Goal: Navigation & Orientation: Find specific page/section

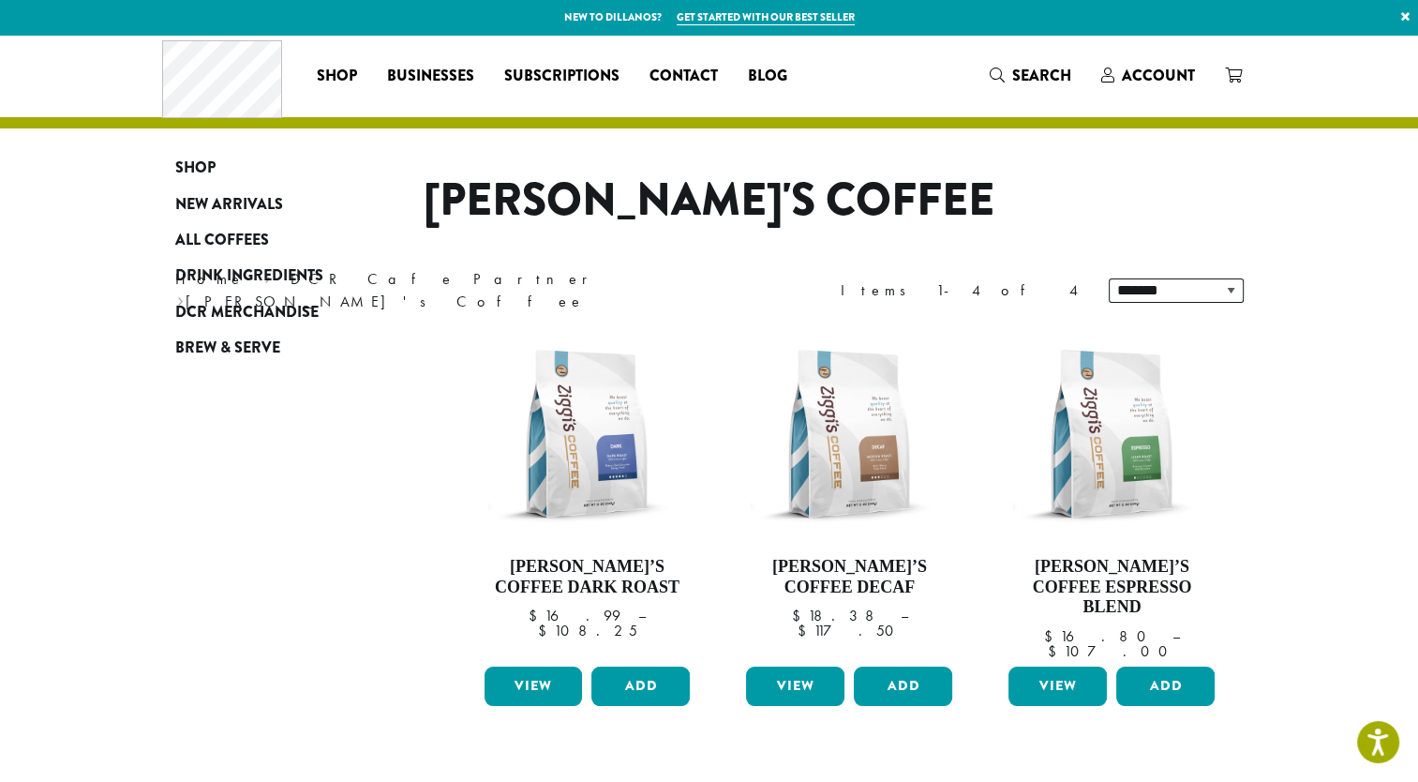
scroll to position [274, 0]
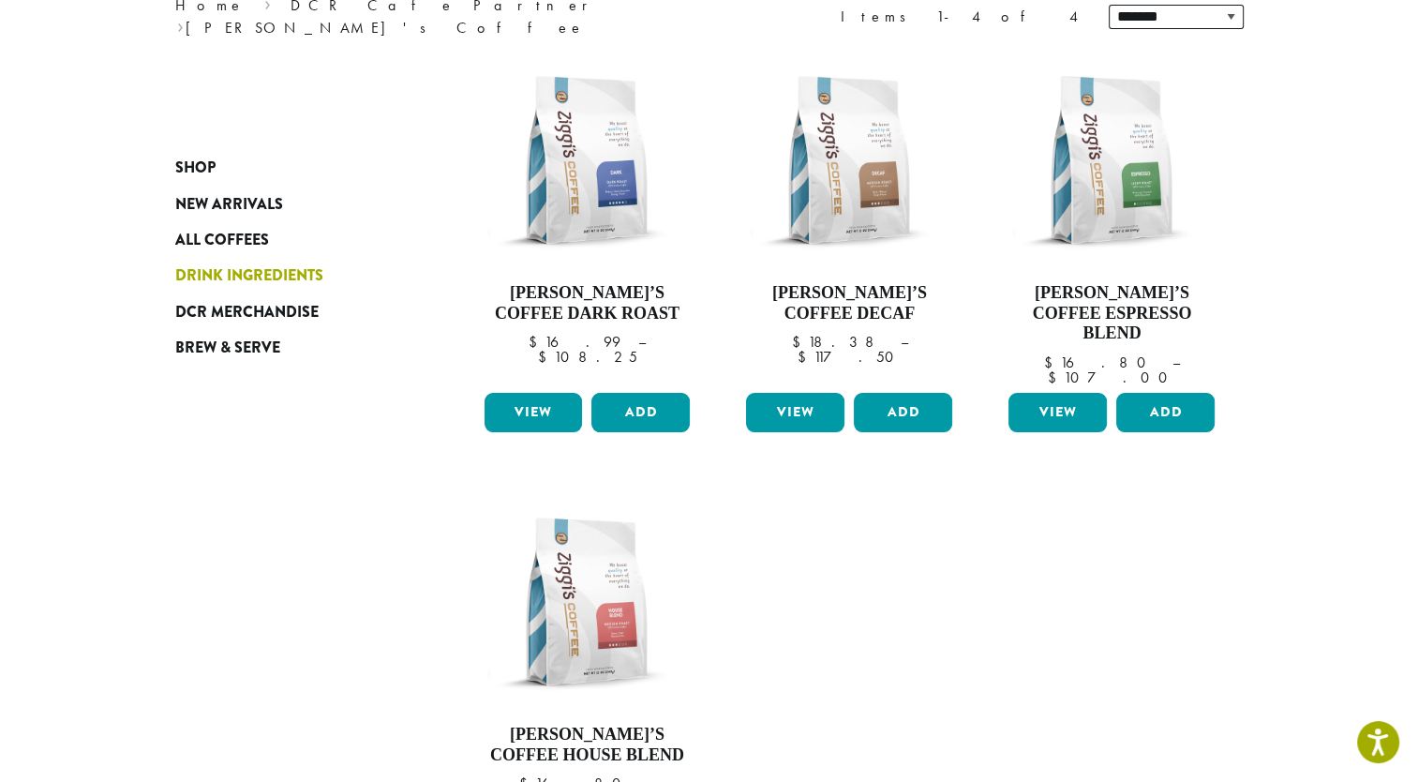
click at [252, 272] on span "Drink Ingredients" at bounding box center [249, 275] width 148 height 23
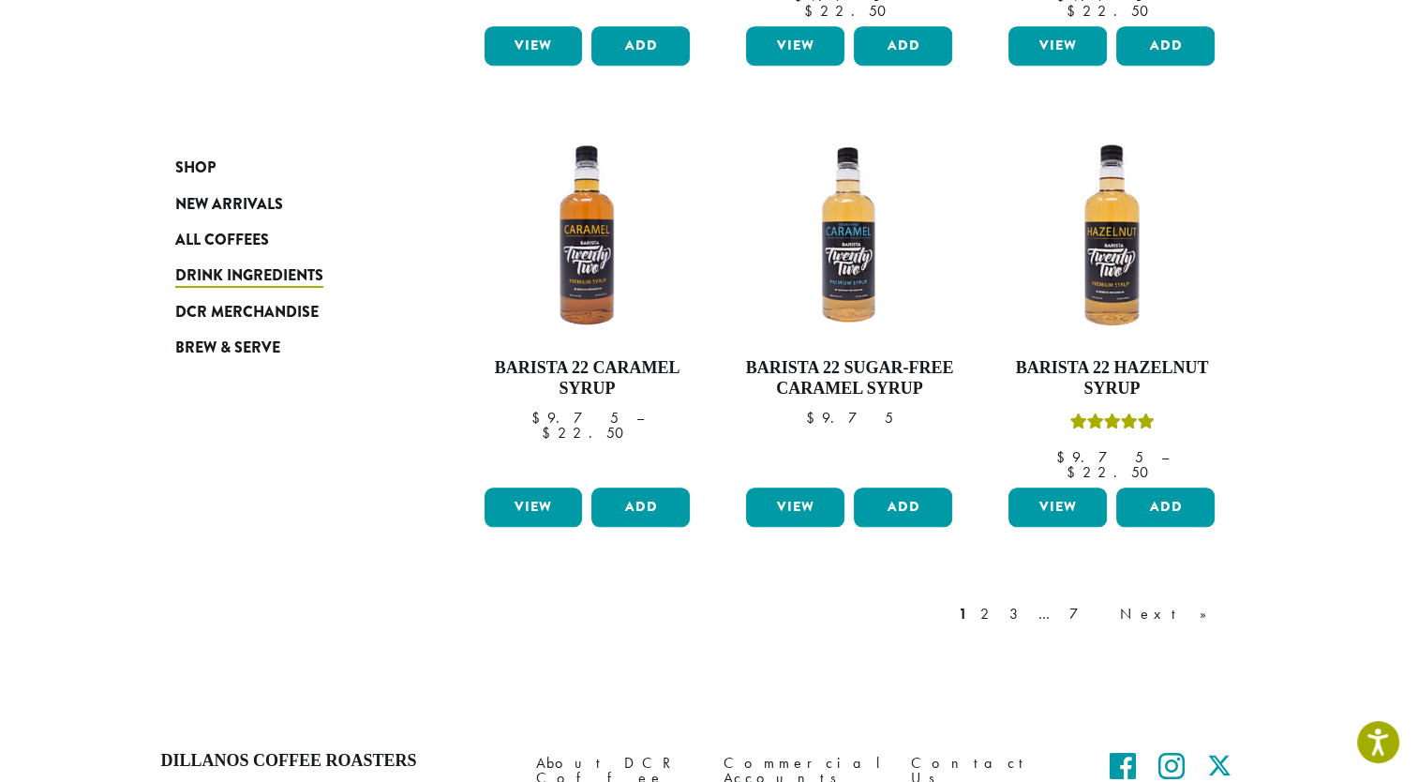
scroll to position [1552, 0]
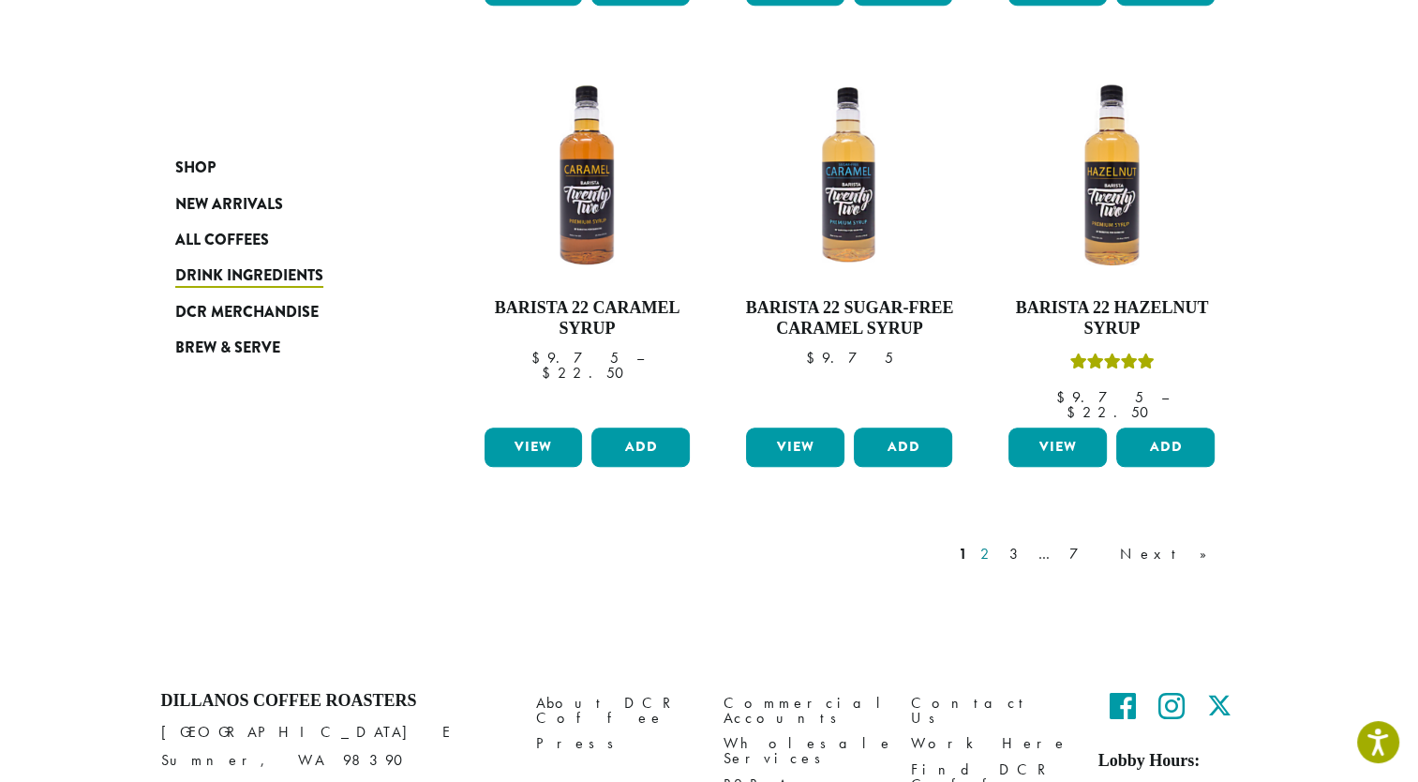
click at [1000, 543] on link "2" at bounding box center [988, 554] width 23 height 22
